Goal: Task Accomplishment & Management: Manage account settings

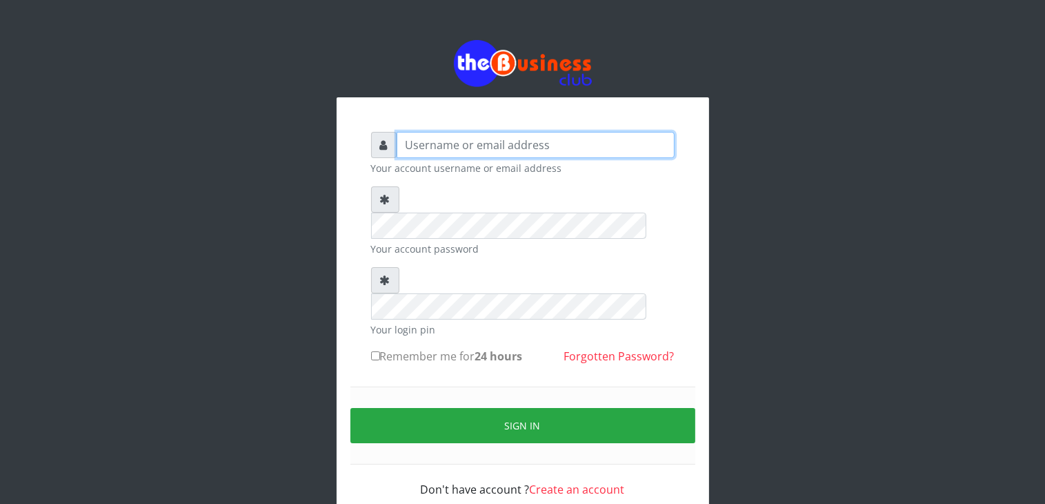
click at [474, 145] on input "text" at bounding box center [536, 145] width 278 height 26
type input "[EMAIL_ADDRESS][DOMAIN_NAME]"
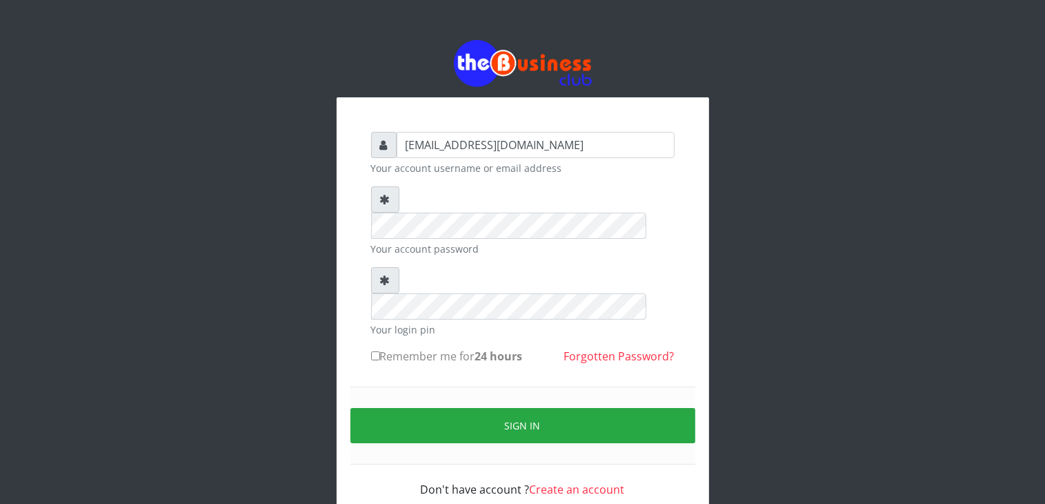
click at [397, 348] on label "Remember me for 24 hours" at bounding box center [447, 356] width 152 height 17
click at [380, 351] on input "Remember me for 24 hours" at bounding box center [375, 355] width 9 height 9
checkbox input "true"
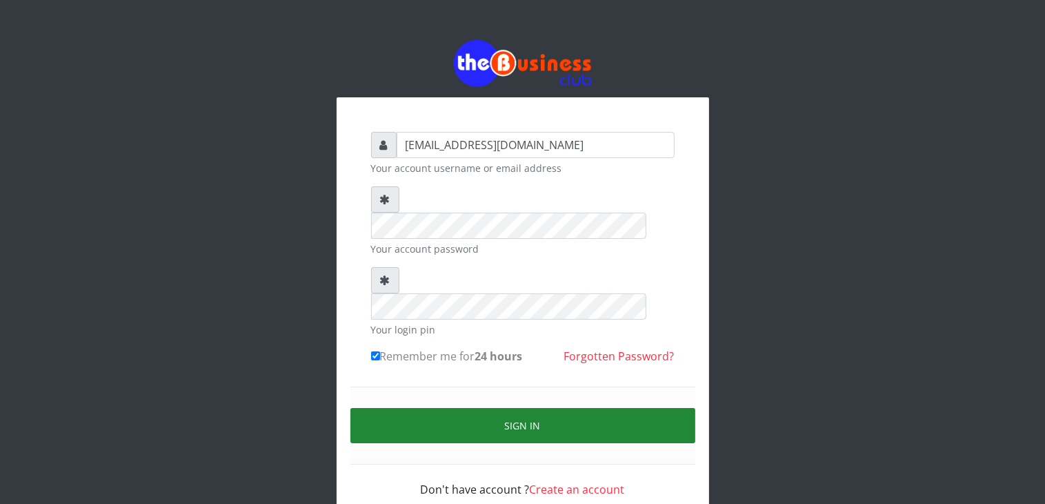
click at [516, 408] on button "Sign in" at bounding box center [522, 425] width 345 height 35
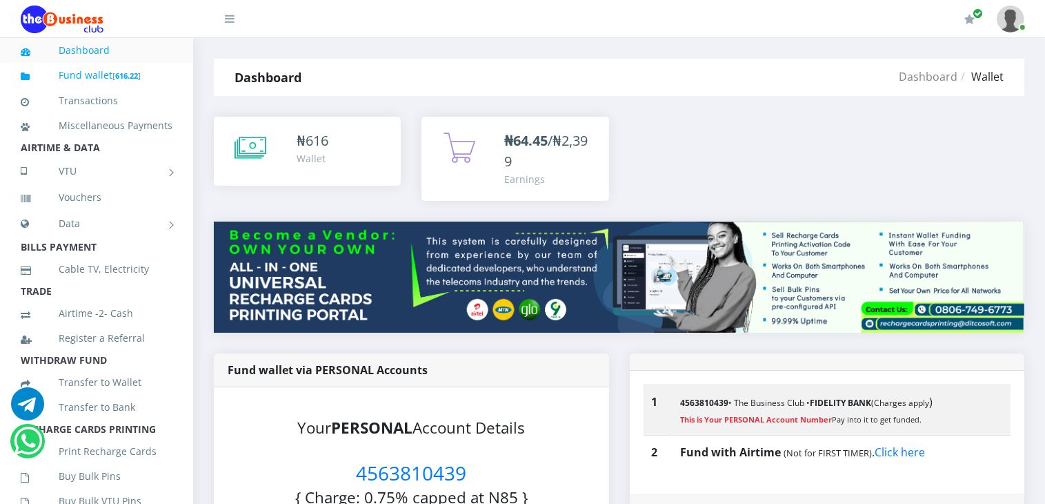
click at [81, 74] on link "Fund wallet [ 616.22 ]" at bounding box center [97, 75] width 152 height 32
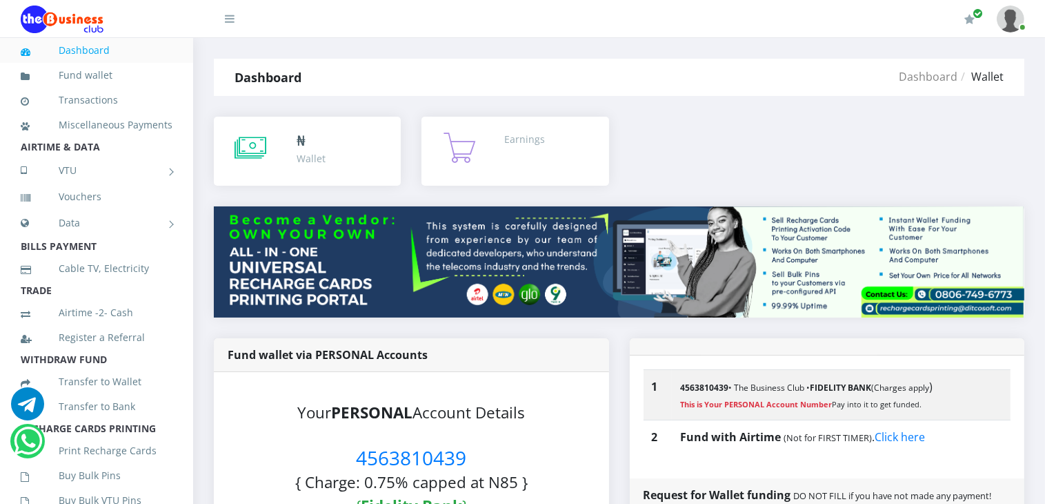
click at [90, 53] on link "Dashboard" at bounding box center [97, 50] width 152 height 32
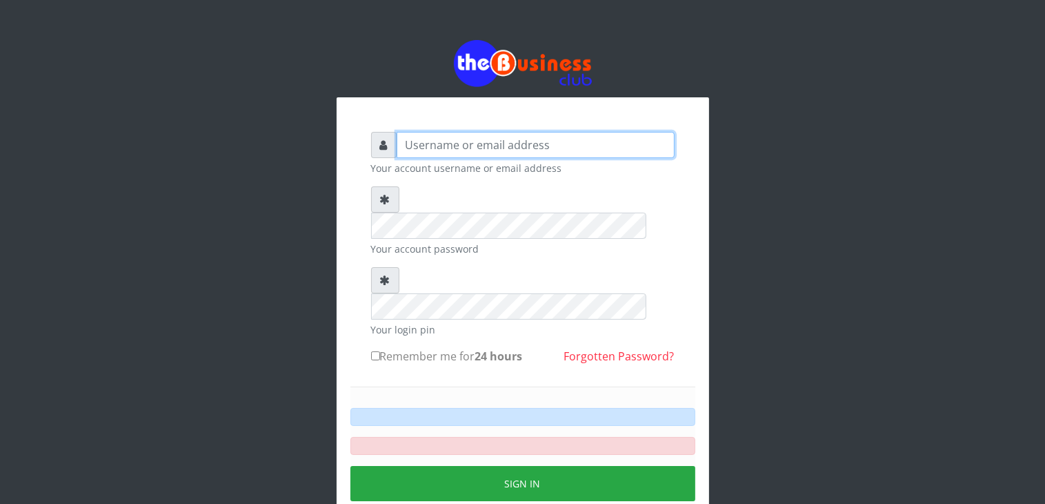
click at [535, 147] on input "text" at bounding box center [536, 145] width 278 height 26
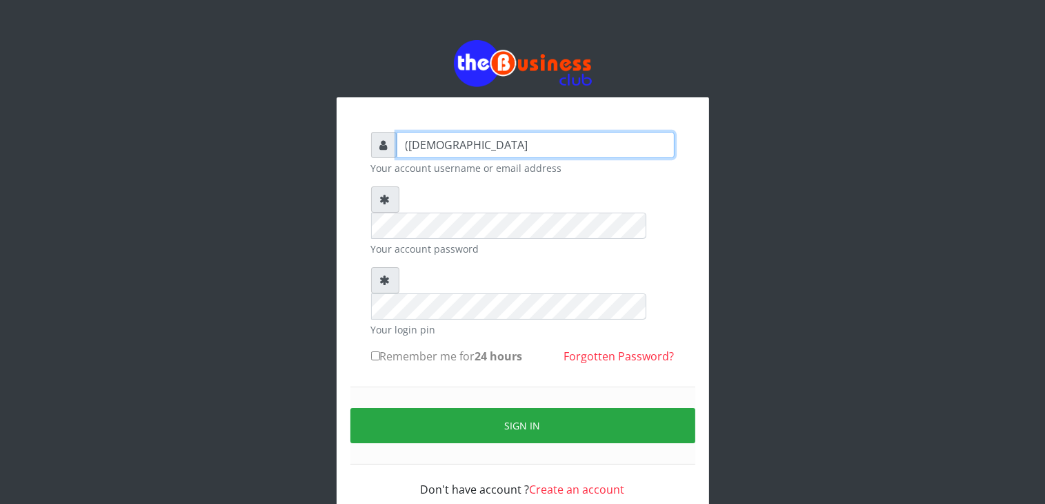
scroll to position [0, 340]
type input "(YYYYYYYYYYyYYYYYYYYYYYYYYYYYYYYYYYYYYYYYYYYYYYYYYYYYYYYYYYYYYYYYYYYYYYYYYYYYYY…"
